Goal: Transaction & Acquisition: Purchase product/service

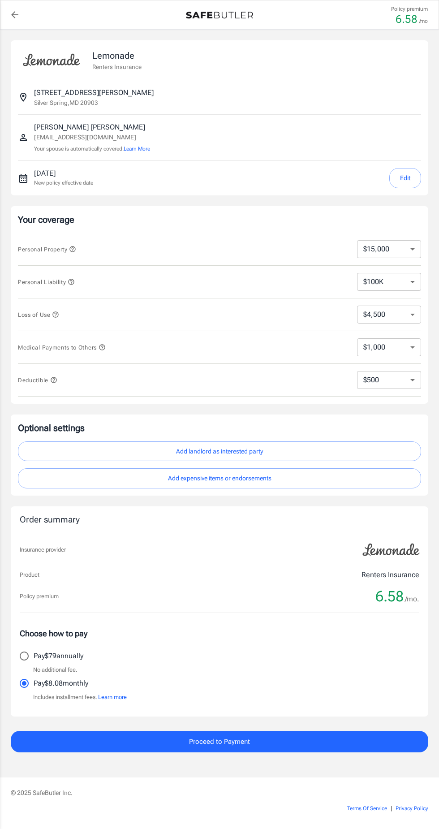
select select "15000"
select select "500"
click at [246, 744] on span "Proceed to Payment" at bounding box center [219, 742] width 61 height 12
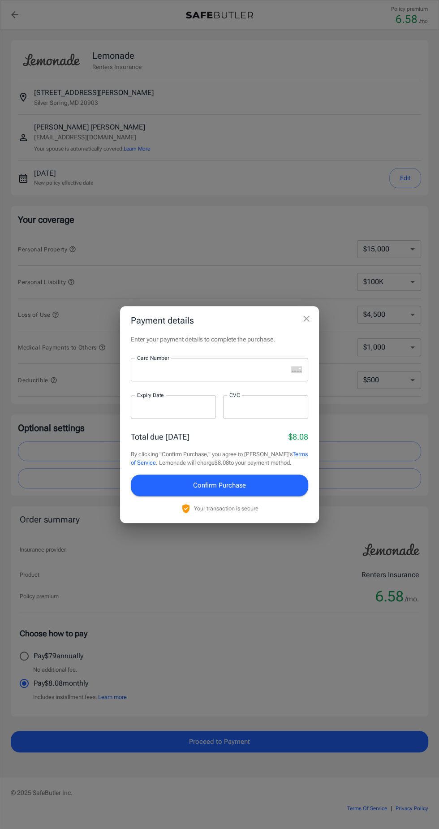
click at [147, 374] on iframe at bounding box center [212, 369] width 151 height 9
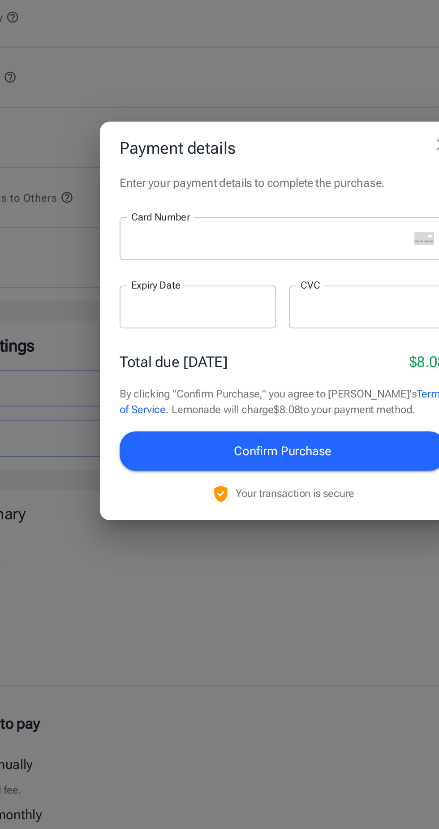
click at [155, 358] on label "Card Number" at bounding box center [153, 358] width 32 height 8
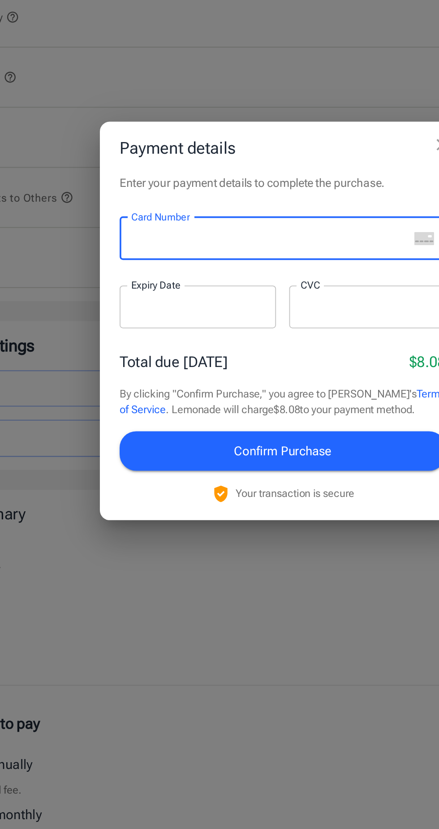
click at [160, 365] on div at bounding box center [209, 369] width 157 height 23
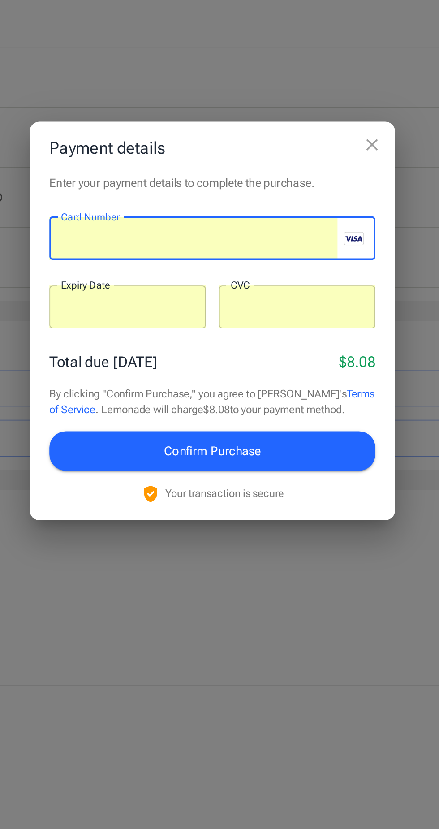
click at [160, 484] on button "Confirm Purchase" at bounding box center [219, 486] width 177 height 22
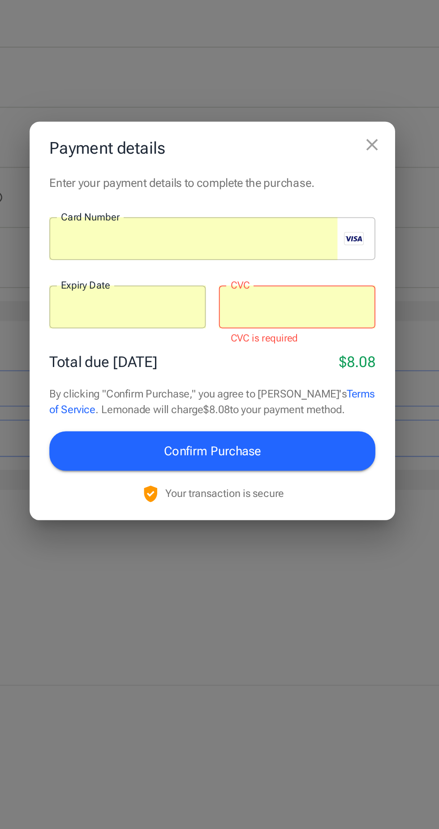
click at [262, 412] on div at bounding box center [265, 406] width 85 height 23
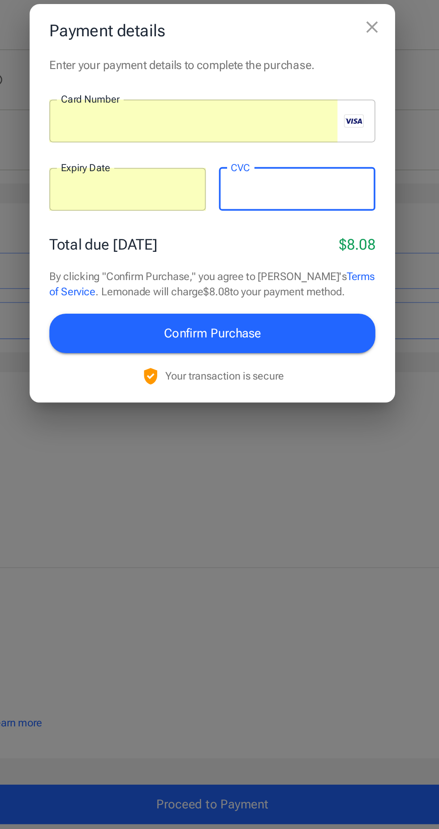
click at [170, 483] on button "Confirm Purchase" at bounding box center [219, 486] width 177 height 22
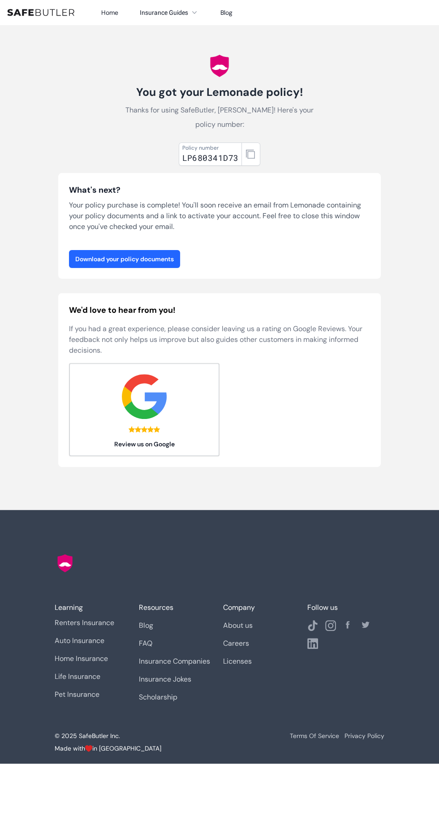
click at [89, 267] on link "Download your policy documents" at bounding box center [124, 259] width 111 height 18
